Goal: Download file/media

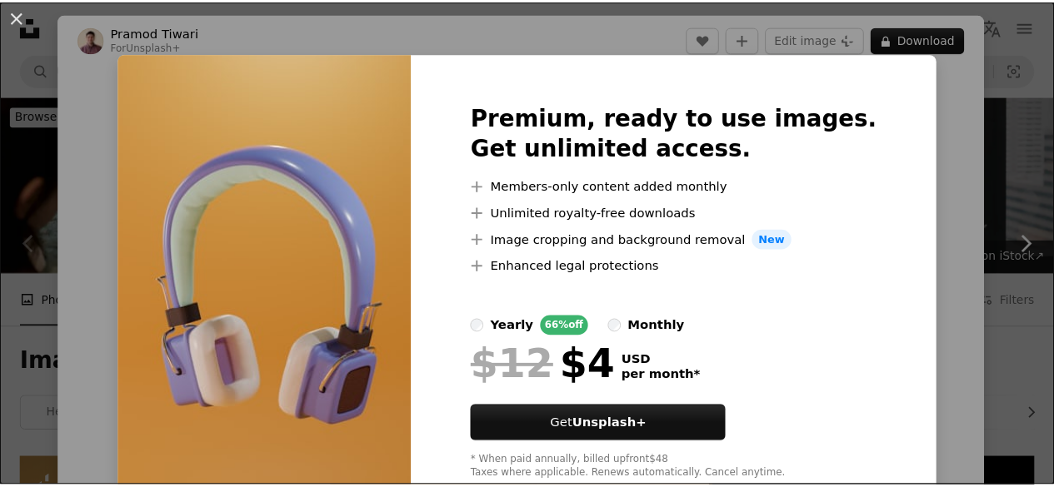
scroll to position [493, 0]
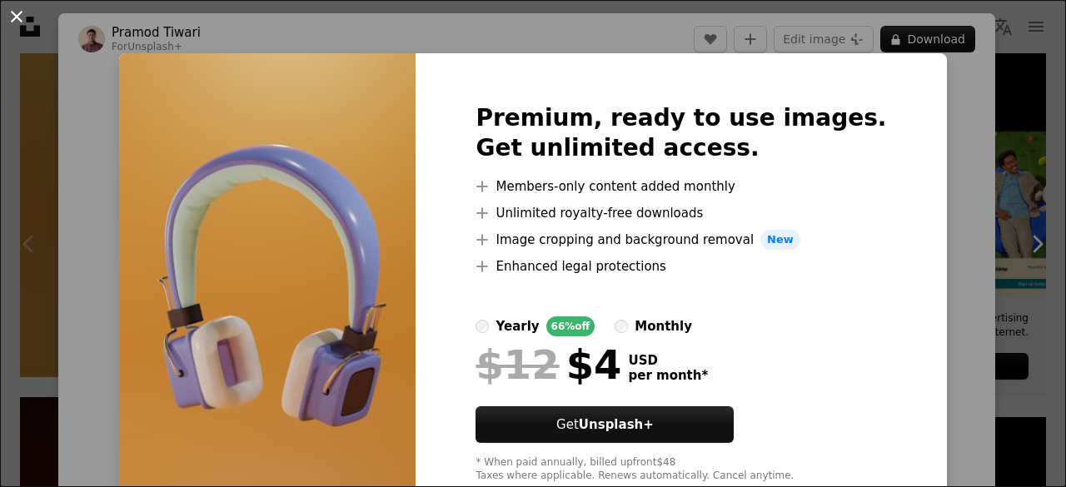
click at [15, 11] on button "An X shape" at bounding box center [17, 17] width 20 height 20
